Goal: Transaction & Acquisition: Download file/media

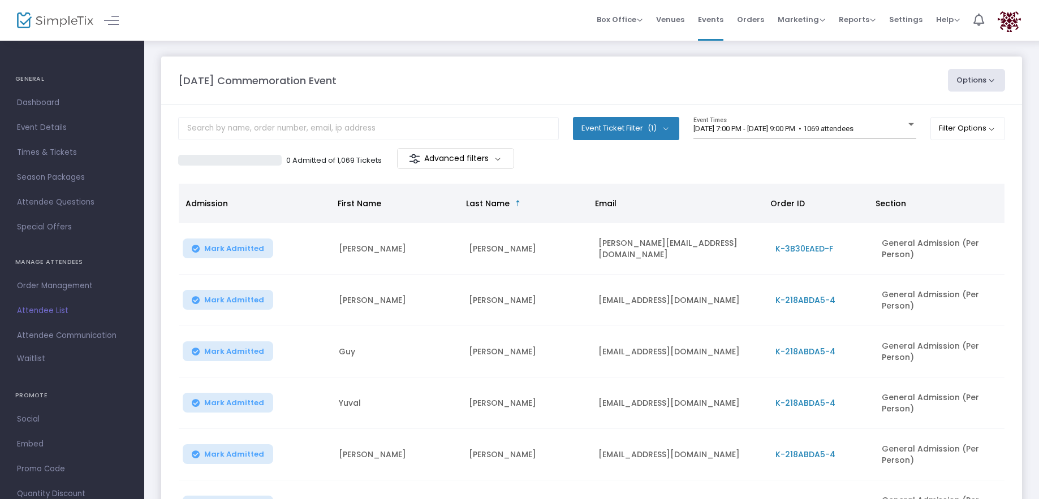
click at [983, 80] on button "Options" at bounding box center [977, 80] width 58 height 23
click at [950, 105] on li "Export List" at bounding box center [946, 114] width 104 height 22
radio input "false"
radio input "true"
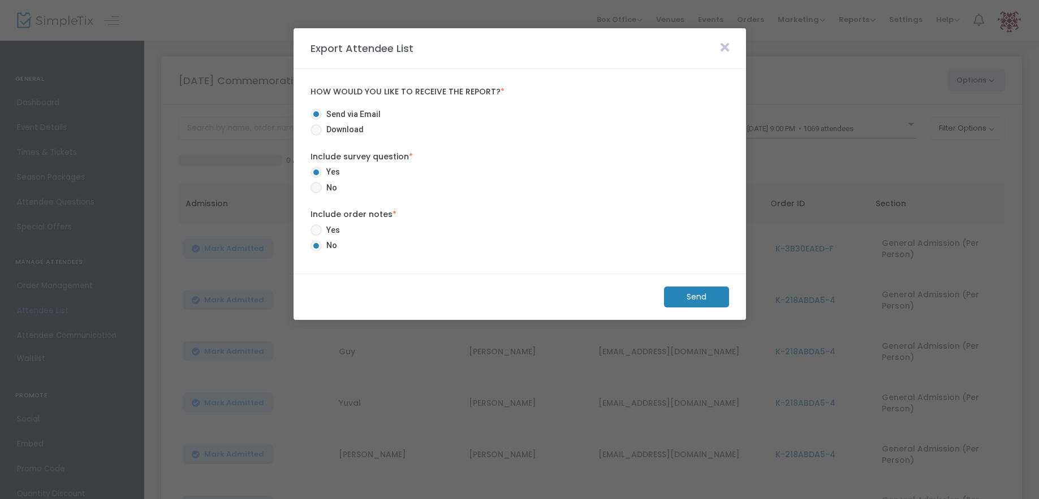
click at [351, 130] on span "Download" at bounding box center [343, 130] width 42 height 12
click at [316, 136] on input "Download" at bounding box center [316, 136] width 1 height 1
radio input "true"
click at [650, 291] on m-button "Download" at bounding box center [687, 297] width 84 height 21
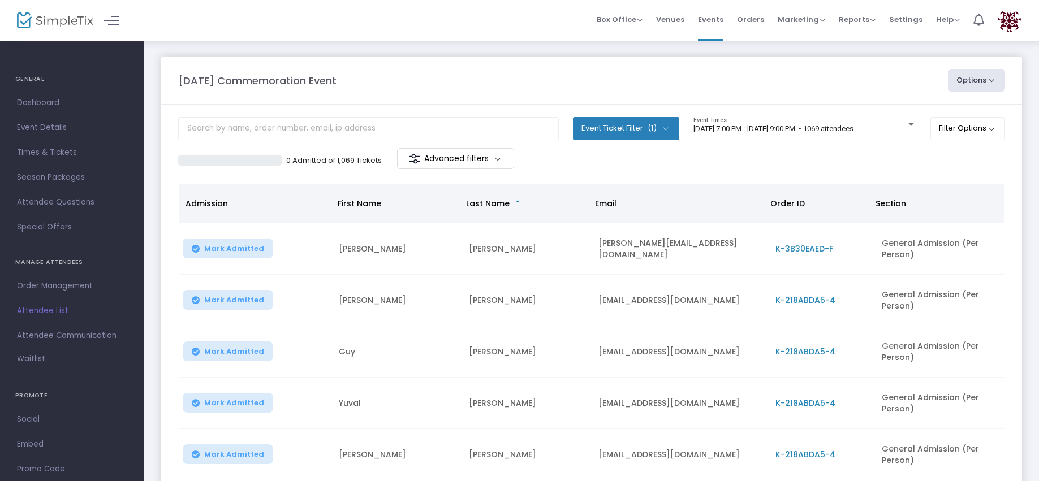
click at [44, 19] on img at bounding box center [55, 20] width 76 height 16
